Goal: Navigation & Orientation: Find specific page/section

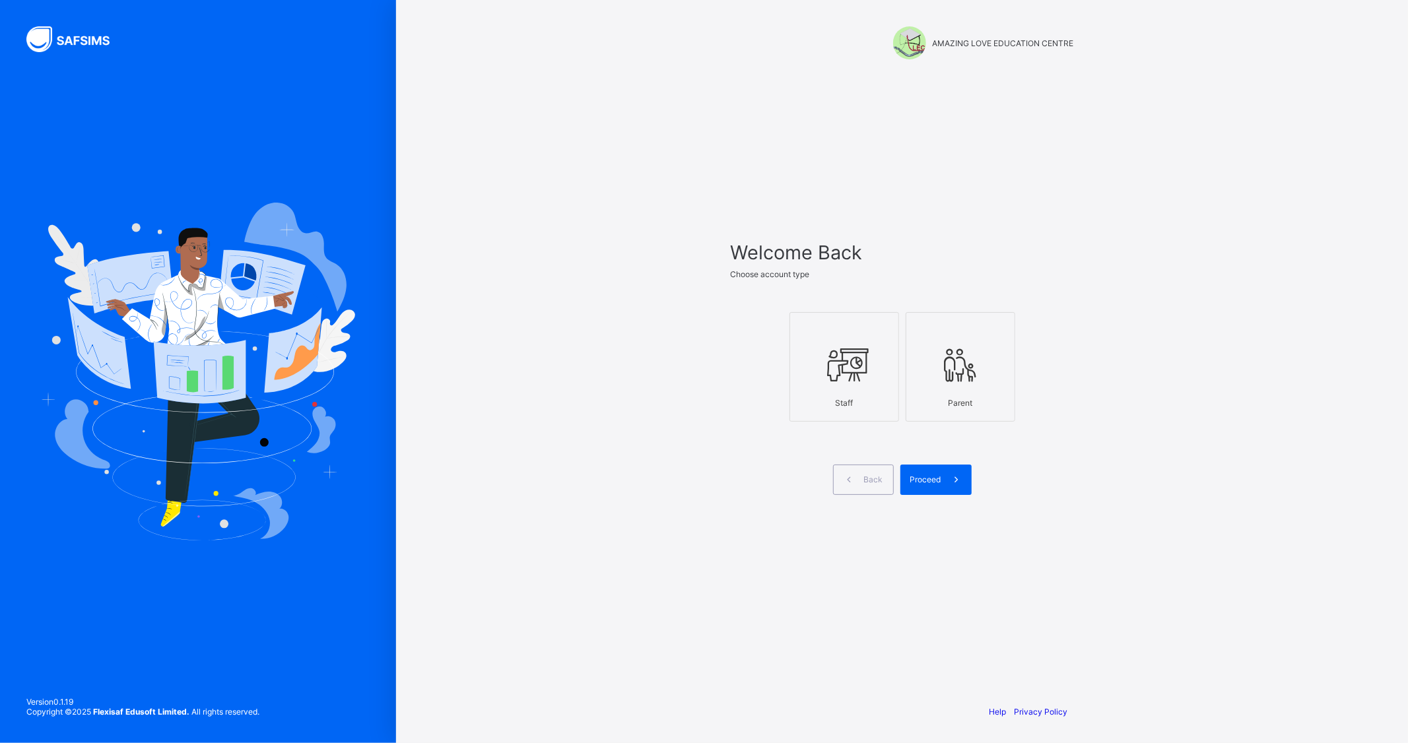
click at [836, 385] on div at bounding box center [844, 365] width 95 height 52
click at [939, 472] on div "Proceed" at bounding box center [935, 480] width 71 height 30
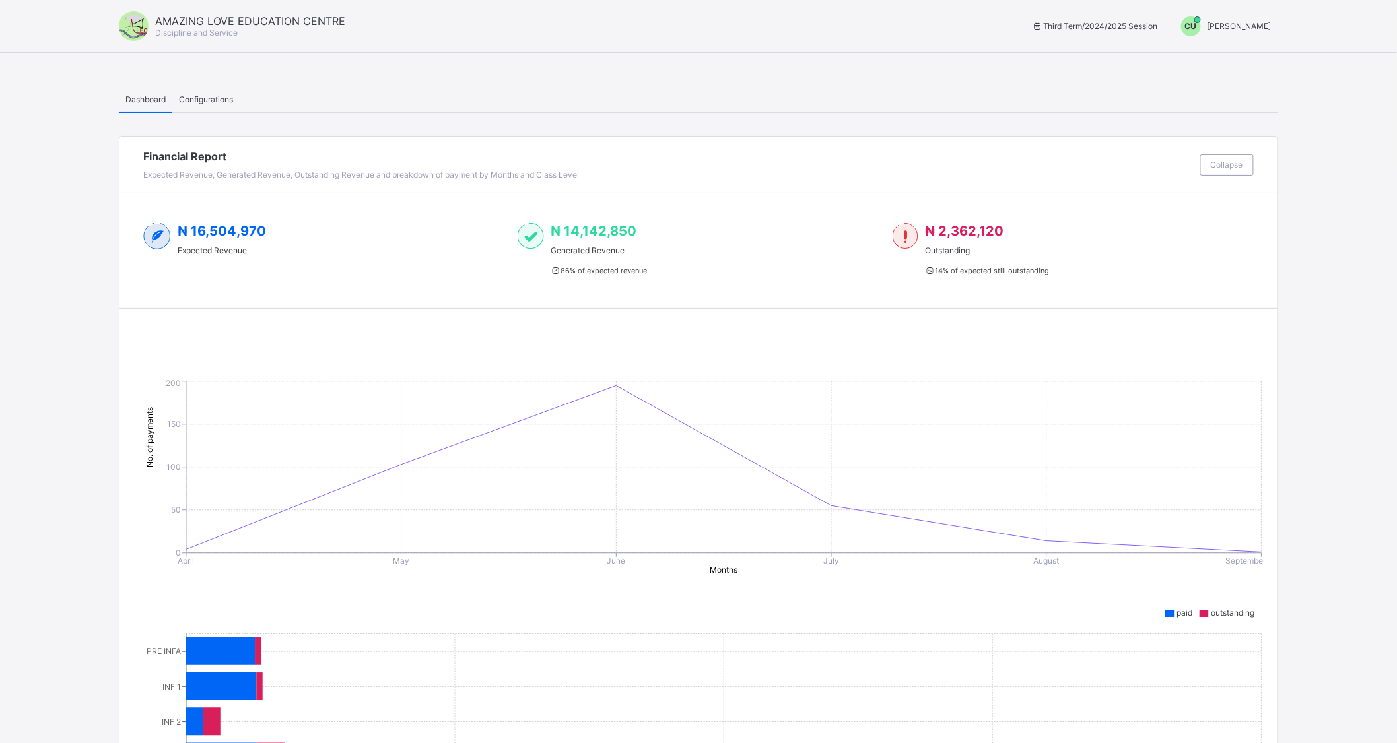
click at [1232, 24] on span "[PERSON_NAME]" at bounding box center [1239, 26] width 64 height 10
click at [1222, 55] on span "Switch to Admin View" at bounding box center [1222, 56] width 100 height 15
